Goal: Find specific page/section: Find specific page/section

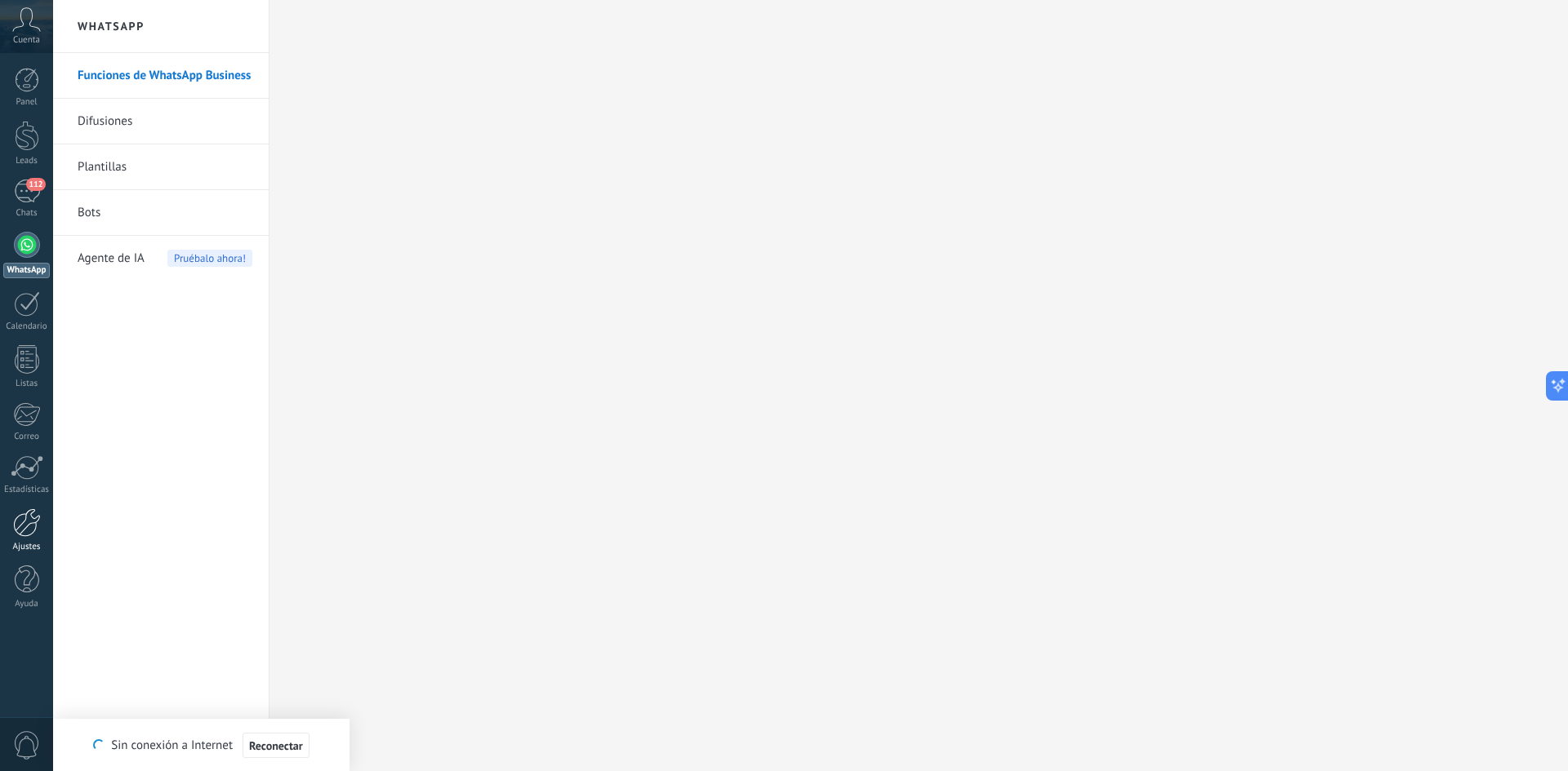
click at [8, 542] on div "Ajustes" at bounding box center [27, 547] width 47 height 10
click at [34, 188] on span "112" at bounding box center [35, 184] width 18 height 13
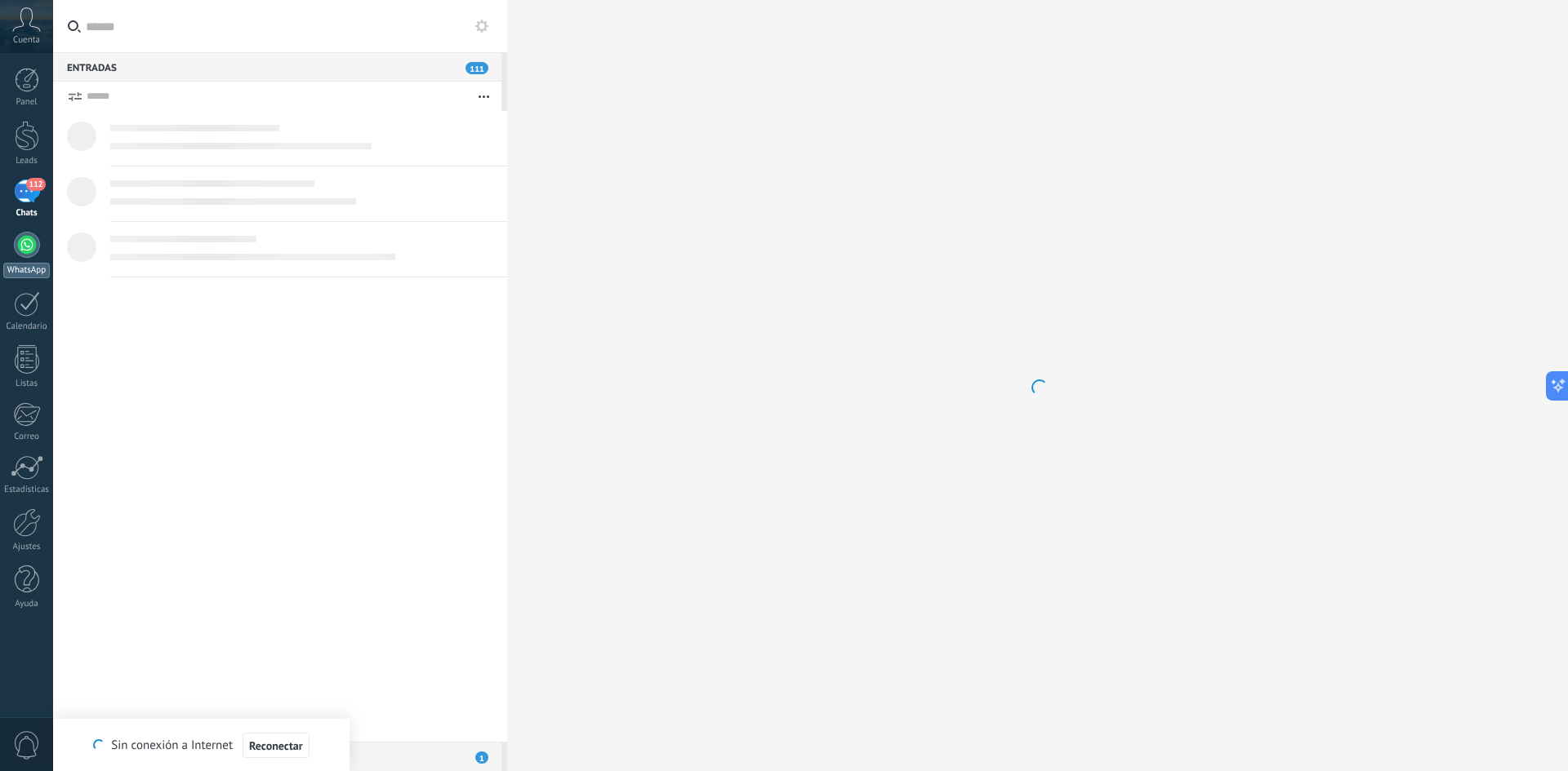
click at [24, 254] on div at bounding box center [27, 245] width 26 height 26
click at [31, 524] on div at bounding box center [27, 523] width 28 height 29
